Goal: Task Accomplishment & Management: Manage account settings

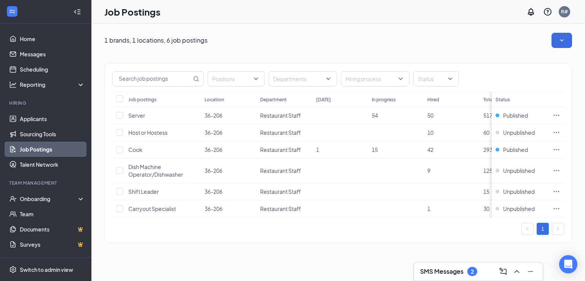
click at [466, 269] on div "SMS Messages 2" at bounding box center [448, 271] width 57 height 9
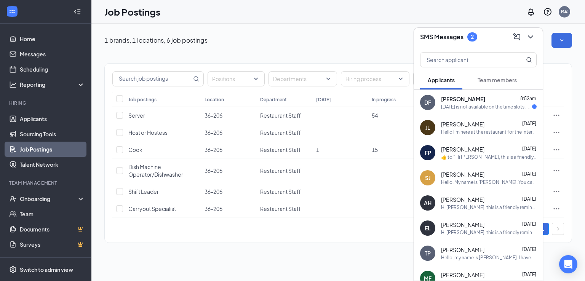
click at [479, 106] on div "[DATE] is not available on the time slots. Is there any time in the morning we …" at bounding box center [486, 107] width 91 height 6
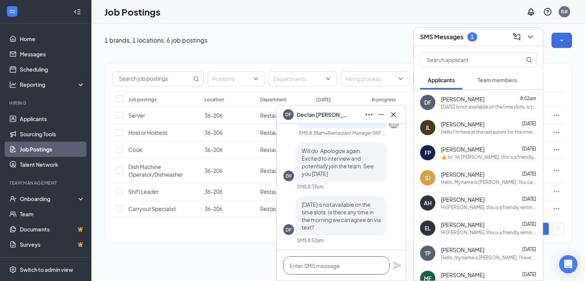
click at [306, 266] on textarea at bounding box center [336, 265] width 107 height 18
type textarea "A"
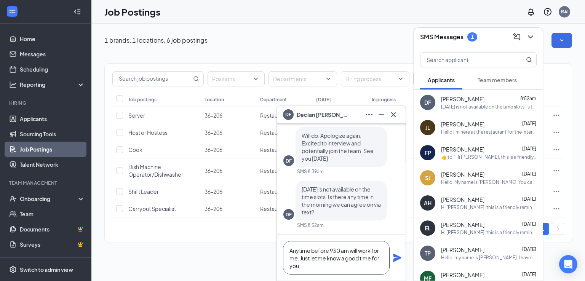
type textarea "Anytime before 930 am will work for me. Just let me know a good time for you"
click at [397, 258] on icon "Plane" at bounding box center [397, 258] width 8 height 8
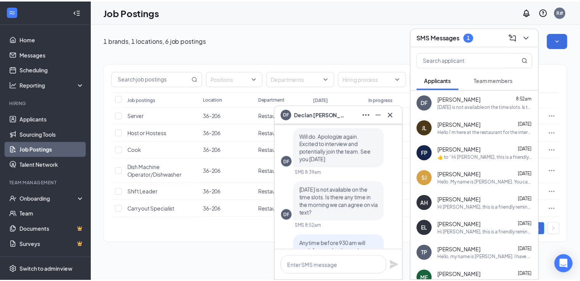
scroll to position [-38, 0]
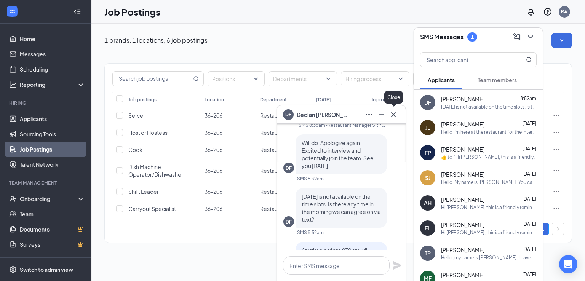
click at [395, 115] on icon "Cross" at bounding box center [393, 114] width 9 height 9
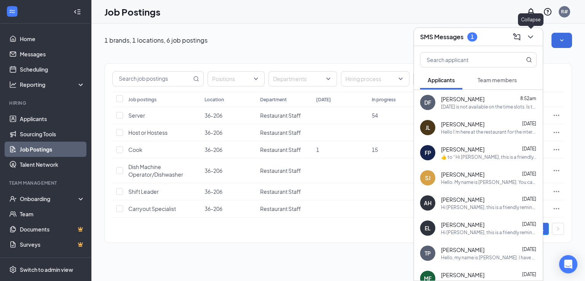
click at [532, 37] on icon "ChevronDown" at bounding box center [530, 36] width 5 height 3
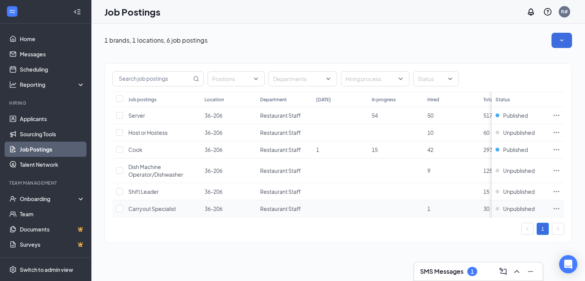
drag, startPoint x: 379, startPoint y: 274, endPoint x: 383, endPoint y: 211, distance: 63.4
click at [379, 274] on div "1 brands, 1 locations, 6 job postings Positions Departments Hiring process Stat…" at bounding box center [338, 153] width 494 height 258
click at [32, 115] on link "Applicants" at bounding box center [52, 118] width 65 height 15
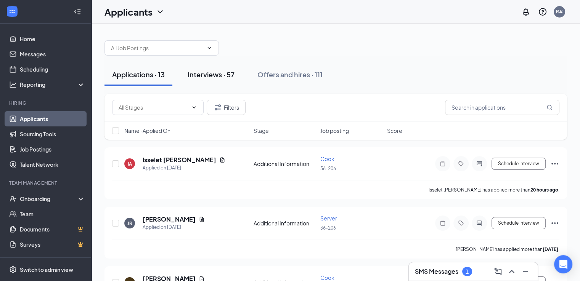
click at [218, 72] on div "Interviews · 57" at bounding box center [211, 75] width 47 height 10
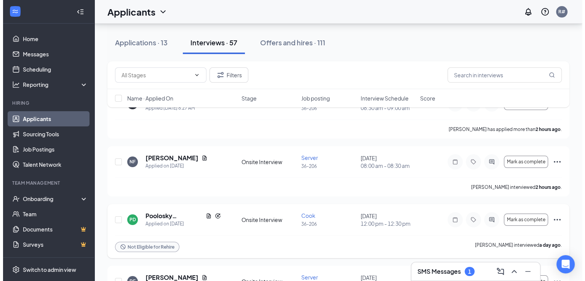
scroll to position [114, 0]
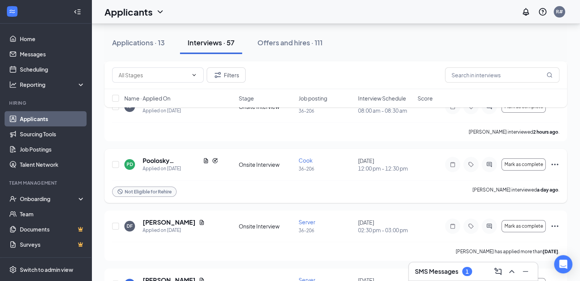
click at [555, 164] on icon "Ellipses" at bounding box center [554, 164] width 9 height 9
click at [530, 162] on span "Mark as complete" at bounding box center [523, 164] width 38 height 5
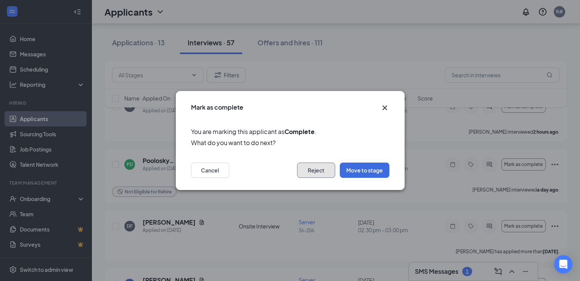
click at [309, 174] on button "Reject" at bounding box center [316, 170] width 38 height 15
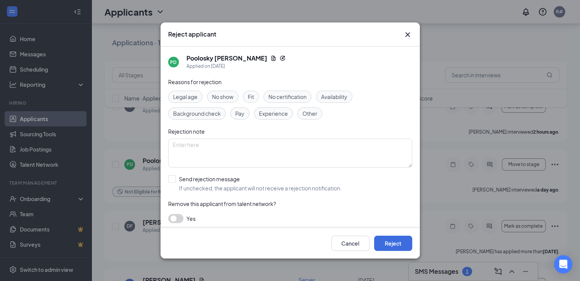
click at [308, 114] on span "Other" at bounding box center [309, 113] width 15 height 8
click at [197, 147] on textarea at bounding box center [290, 153] width 244 height 29
type textarea "previous hire didn't work out"
click at [170, 178] on input "Send rejection message If unchecked, the applicant will not receive a rejection…" at bounding box center [254, 183] width 173 height 17
checkbox input "true"
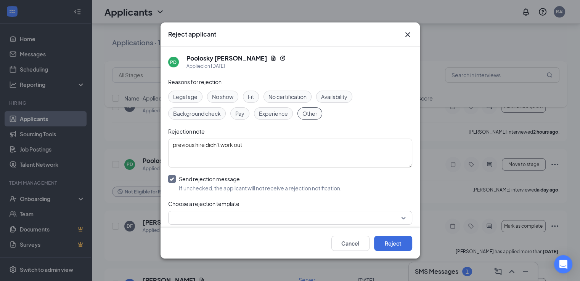
click at [391, 217] on input "search" at bounding box center [287, 218] width 229 height 13
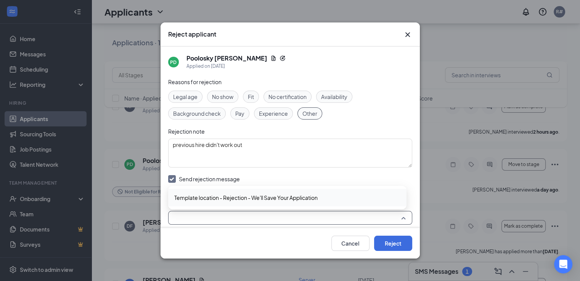
click at [280, 196] on span "Template location - Rejection - We'll Save Your Application" at bounding box center [245, 198] width 143 height 8
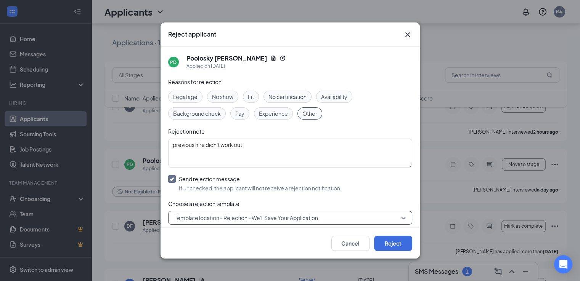
click at [280, 217] on span "Template location - Rejection - We'll Save Your Application" at bounding box center [246, 217] width 143 height 11
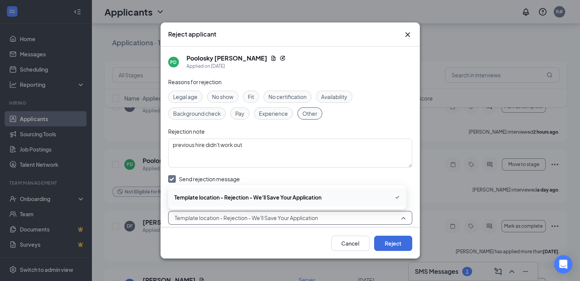
click at [261, 197] on span "Template location - Rejection - We'll Save Your Application" at bounding box center [247, 197] width 147 height 8
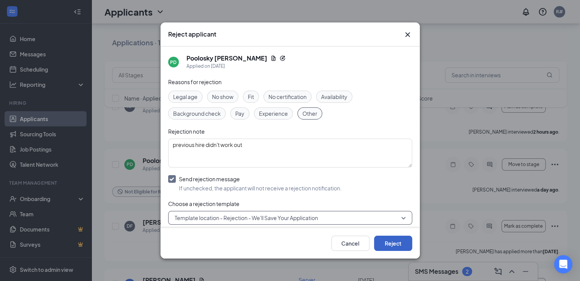
click at [387, 244] on button "Reject" at bounding box center [393, 243] width 38 height 15
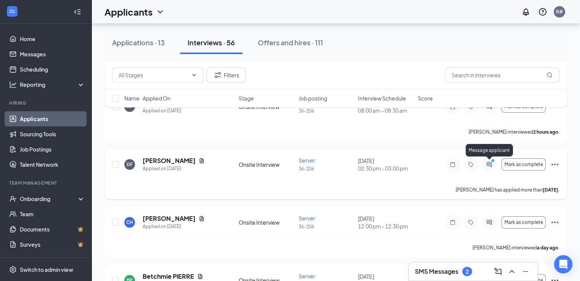
click at [489, 165] on icon "ActiveChat" at bounding box center [488, 165] width 9 height 6
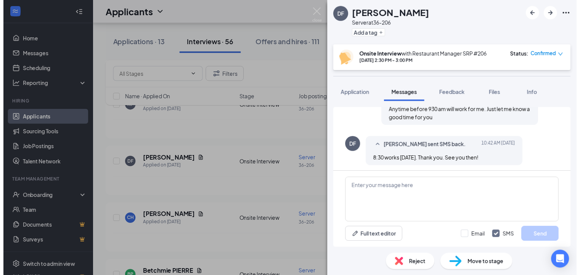
scroll to position [424, 0]
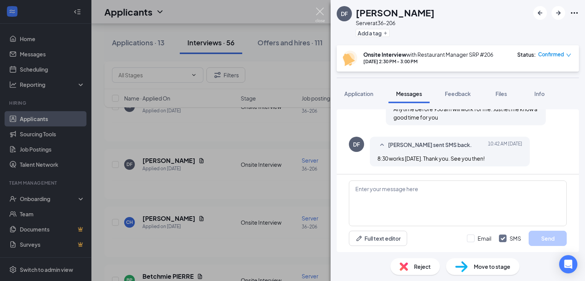
click at [317, 12] on img at bounding box center [321, 15] width 10 height 15
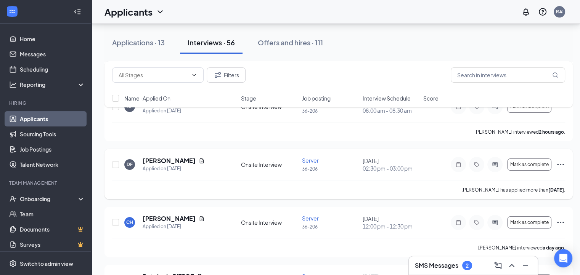
click at [562, 163] on icon "Ellipses" at bounding box center [560, 164] width 9 height 9
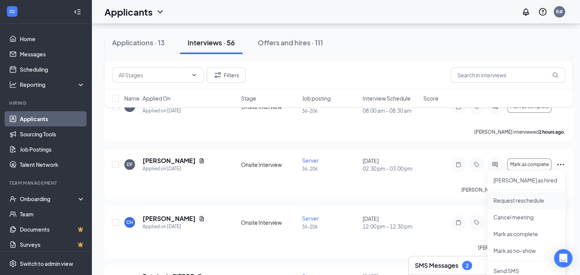
click at [511, 200] on p "Request reschedule" at bounding box center [526, 201] width 66 height 8
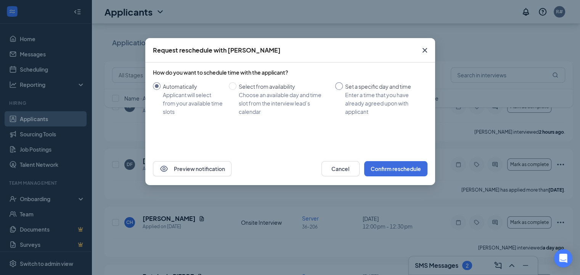
click at [335, 85] on input "Set a specific day and time Enter a time that you have already agreed upon with…" at bounding box center [339, 86] width 8 height 8
radio input "true"
radio input "false"
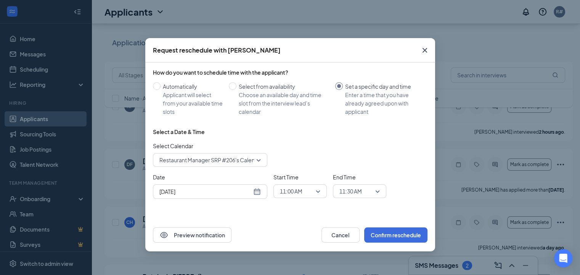
click at [258, 192] on div "[DATE]" at bounding box center [209, 192] width 101 height 8
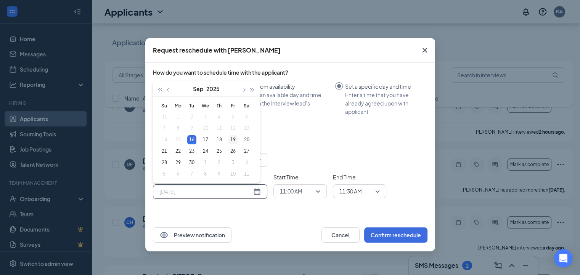
click at [234, 138] on div "19" at bounding box center [232, 139] width 9 height 9
type input "[DATE]"
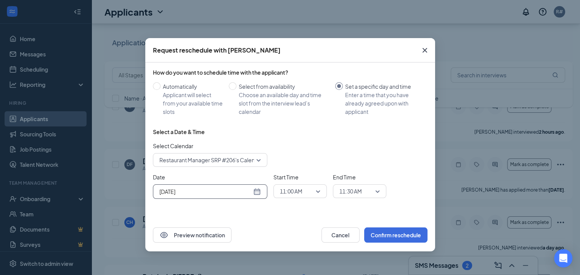
click at [301, 191] on span "11:00 AM" at bounding box center [291, 191] width 22 height 11
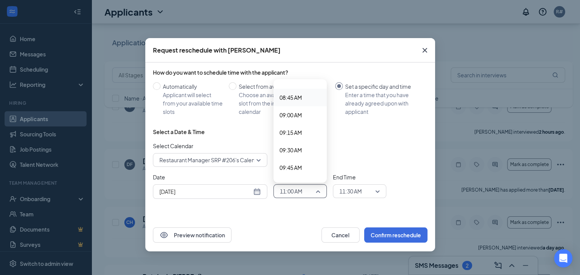
scroll to position [601, 0]
click at [292, 88] on span "08:30 AM" at bounding box center [290, 86] width 22 height 8
click at [378, 189] on span "11:30 AM" at bounding box center [359, 191] width 40 height 11
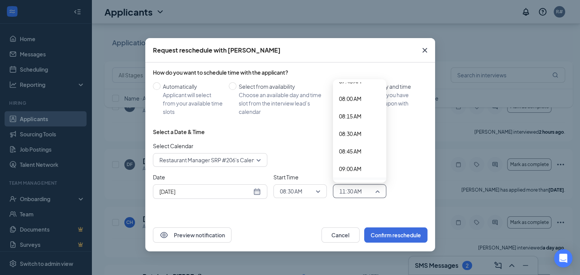
scroll to position [537, 0]
click at [351, 133] on span "08:15 AM" at bounding box center [350, 133] width 22 height 8
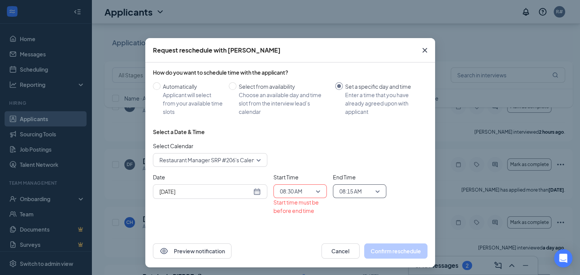
click at [377, 192] on div "08:15 AM" at bounding box center [359, 191] width 53 height 14
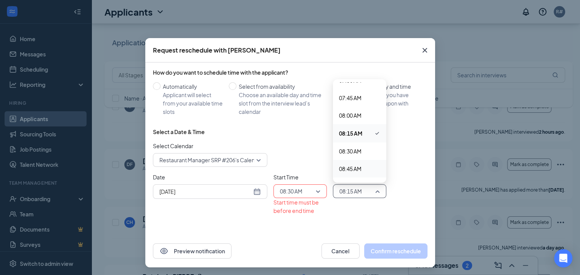
click at [347, 163] on div "08:45 AM" at bounding box center [359, 169] width 53 height 18
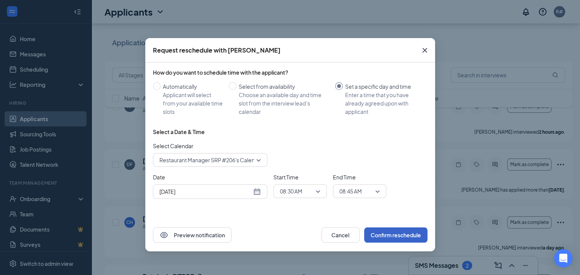
click at [397, 234] on button "Confirm reschedule" at bounding box center [395, 235] width 63 height 15
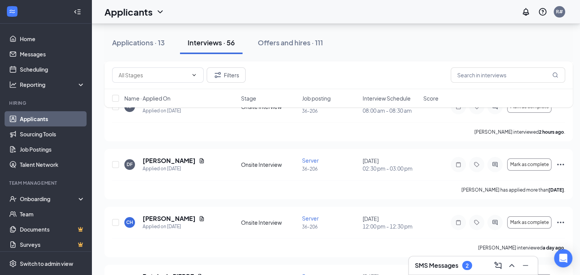
click at [449, 268] on h3 "SMS Messages" at bounding box center [436, 265] width 43 height 8
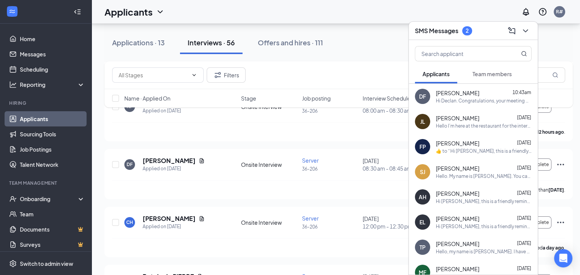
click at [453, 96] on span "[PERSON_NAME]" at bounding box center [457, 93] width 43 height 8
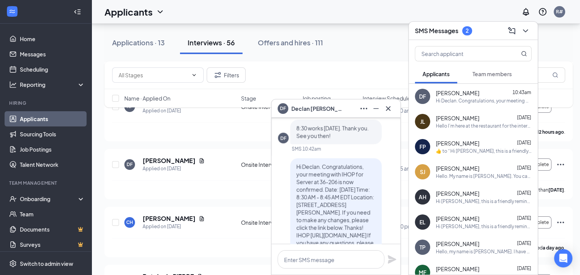
scroll to position [0, 0]
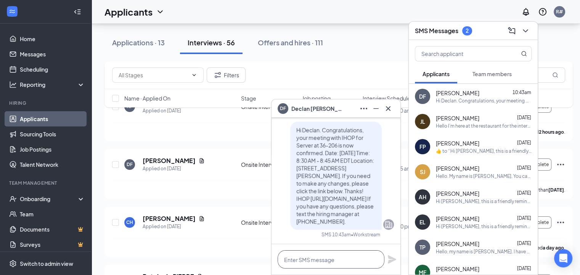
click at [306, 259] on textarea at bounding box center [330, 259] width 107 height 18
type textarea "Got it! See you then -[PERSON_NAME]"
click at [393, 256] on icon "Plane" at bounding box center [392, 256] width 8 height 8
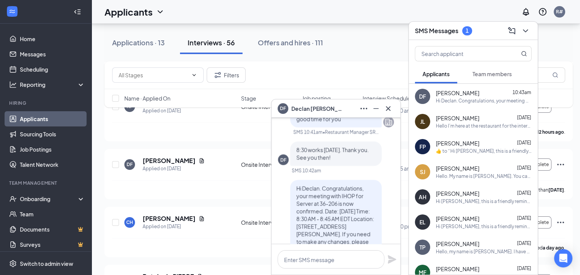
scroll to position [0, 0]
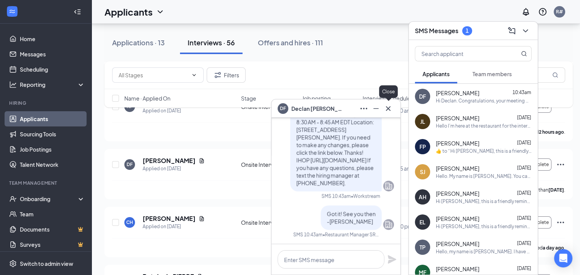
click at [387, 109] on icon "Cross" at bounding box center [388, 108] width 5 height 5
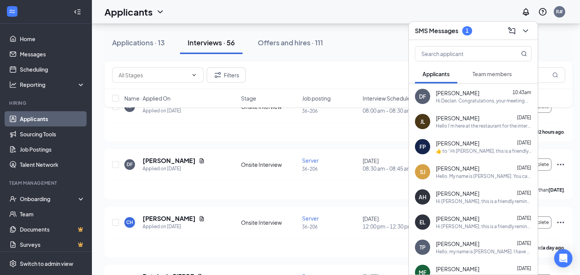
click at [528, 28] on icon "ChevronDown" at bounding box center [525, 30] width 9 height 9
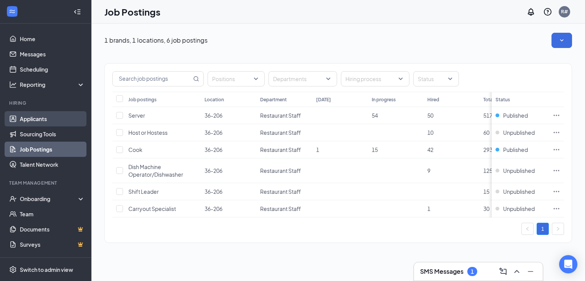
click at [37, 119] on link "Applicants" at bounding box center [52, 118] width 65 height 15
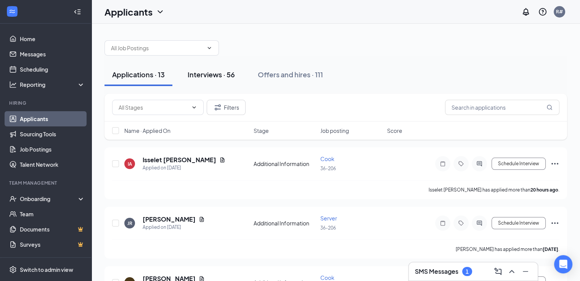
click at [218, 73] on div "Interviews · 56" at bounding box center [211, 75] width 47 height 10
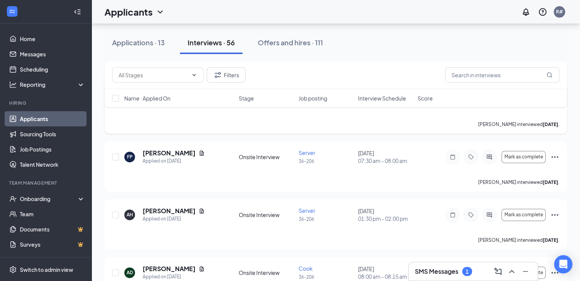
scroll to position [915, 0]
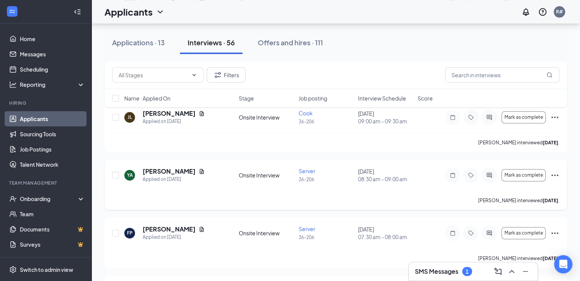
click at [553, 176] on icon "Ellipses" at bounding box center [554, 175] width 9 height 9
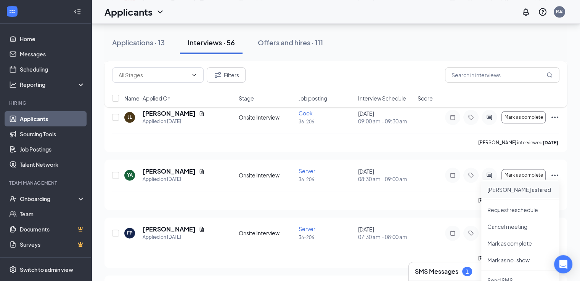
click at [500, 189] on p "[PERSON_NAME] as hired" at bounding box center [520, 190] width 66 height 8
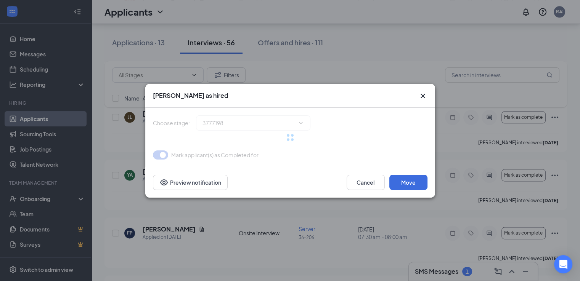
type input "Hiring Complete (final stage)"
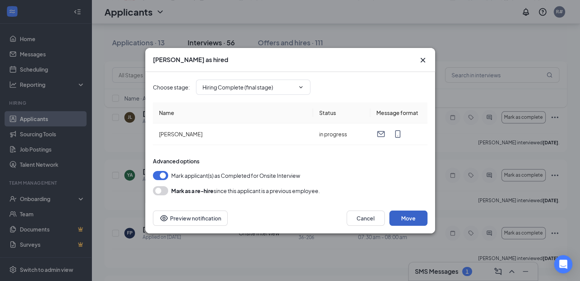
click at [403, 216] on button "Move" at bounding box center [408, 218] width 38 height 15
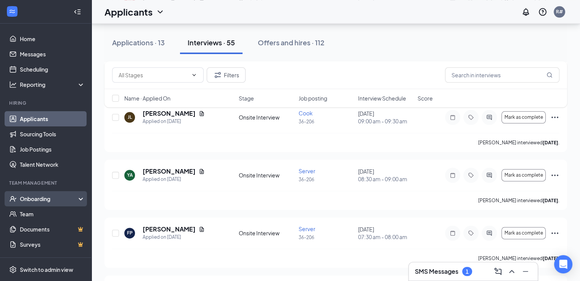
click at [21, 200] on div "Onboarding" at bounding box center [49, 199] width 59 height 8
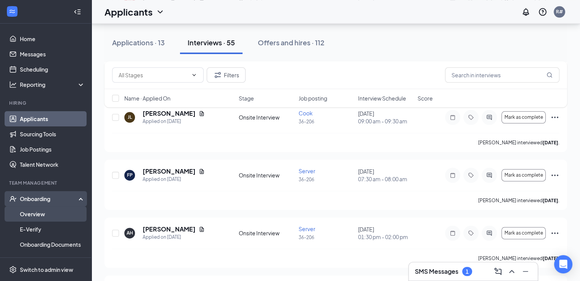
click at [35, 214] on link "Overview" at bounding box center [52, 214] width 65 height 15
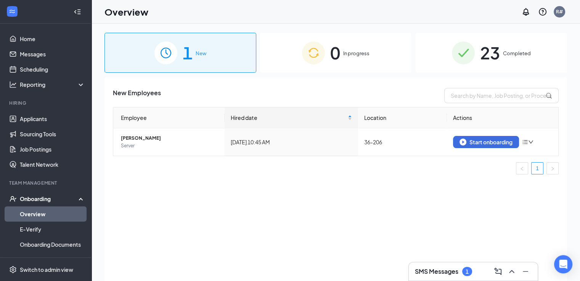
click at [163, 52] on img at bounding box center [165, 53] width 23 height 23
click at [483, 139] on div "Start onboarding" at bounding box center [485, 142] width 53 height 7
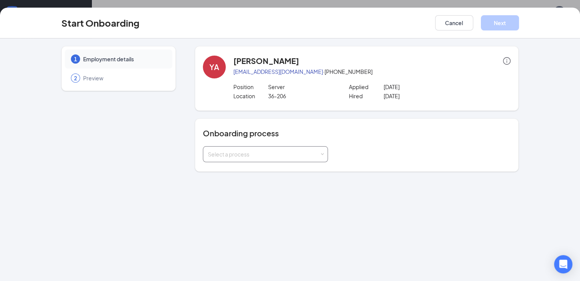
click at [299, 156] on div "Select a process" at bounding box center [264, 155] width 112 height 8
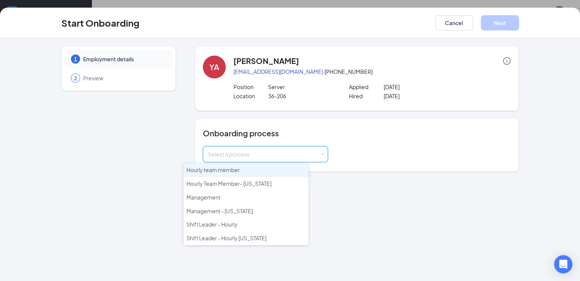
click at [213, 172] on span "Hourly team member" at bounding box center [212, 170] width 53 height 7
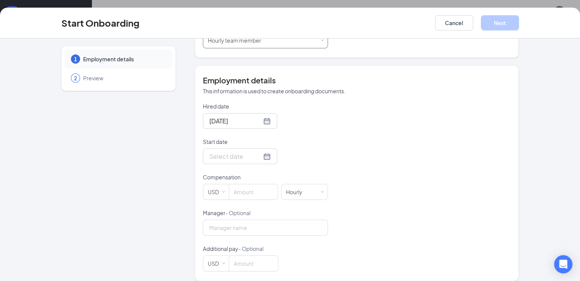
scroll to position [114, 0]
click at [238, 156] on div at bounding box center [239, 156] width 61 height 10
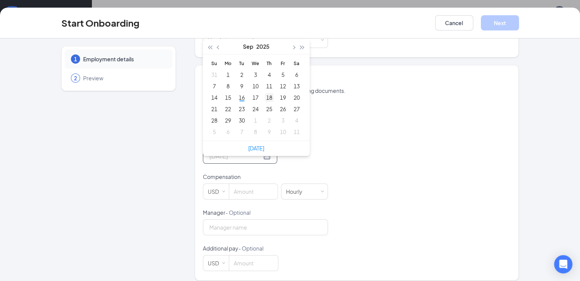
type input "Sep 18, 2025"
click at [264, 95] on div "18" at bounding box center [268, 97] width 9 height 9
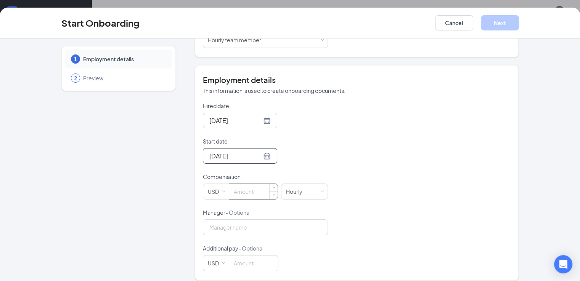
click at [229, 190] on input at bounding box center [253, 191] width 48 height 15
type input "9.98"
click at [392, 211] on div "Hired date Sep 16, 2025 Start date Sep 18, 2025 Sep 2025 Su Mo Tu We Th Fr Sa 3…" at bounding box center [357, 186] width 308 height 169
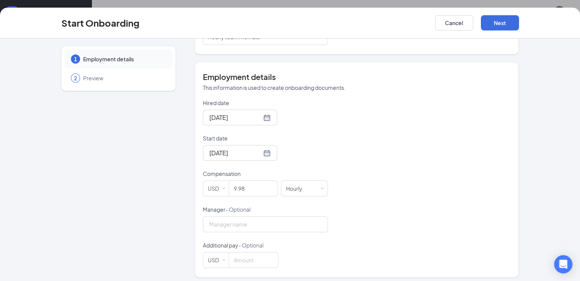
scroll to position [121, 0]
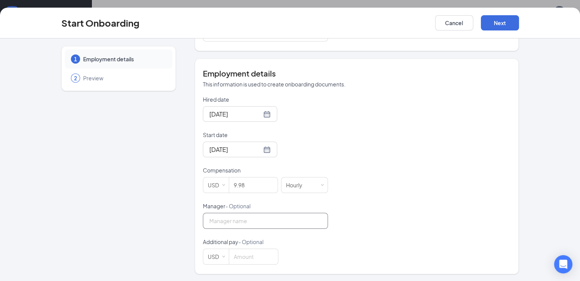
click at [223, 215] on input "Manager - Optional" at bounding box center [265, 221] width 125 height 16
type input "Rebecca Salmon"
click at [467, 174] on div "Hired date Sep 16, 2025 Start date Sep 18, 2025 Sep 2025 Su Mo Tu We Th Fr Sa 3…" at bounding box center [357, 180] width 308 height 169
click at [519, 23] on button "Next" at bounding box center [500, 22] width 38 height 15
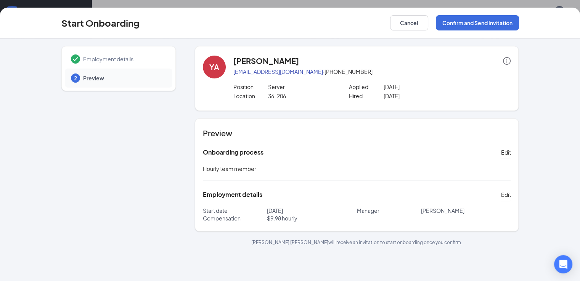
scroll to position [34, 0]
click at [519, 26] on button "Confirm and Send Invitation" at bounding box center [477, 22] width 83 height 15
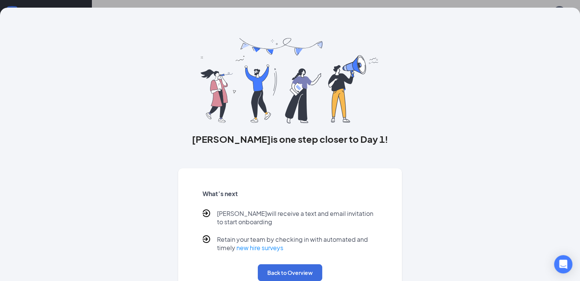
scroll to position [30, 0]
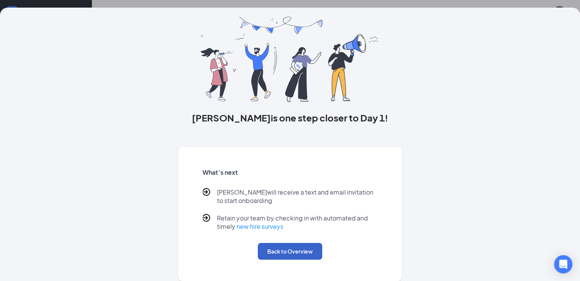
click at [297, 255] on button "Back to Overview" at bounding box center [290, 251] width 64 height 17
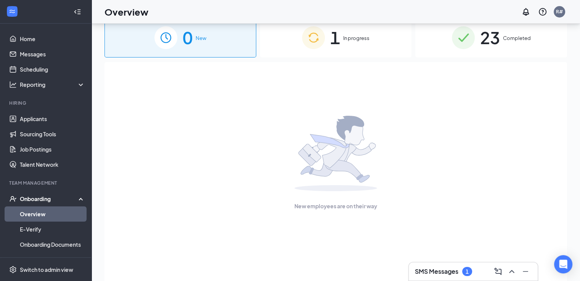
scroll to position [0, 0]
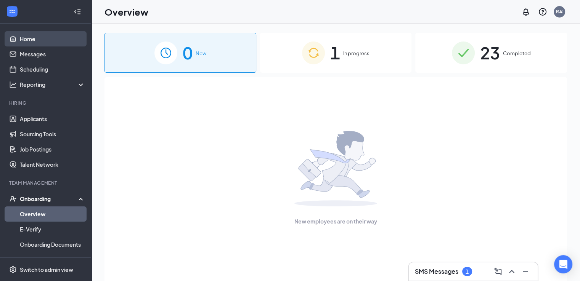
click at [24, 38] on link "Home" at bounding box center [52, 38] width 65 height 15
